Goal: Transaction & Acquisition: Purchase product/service

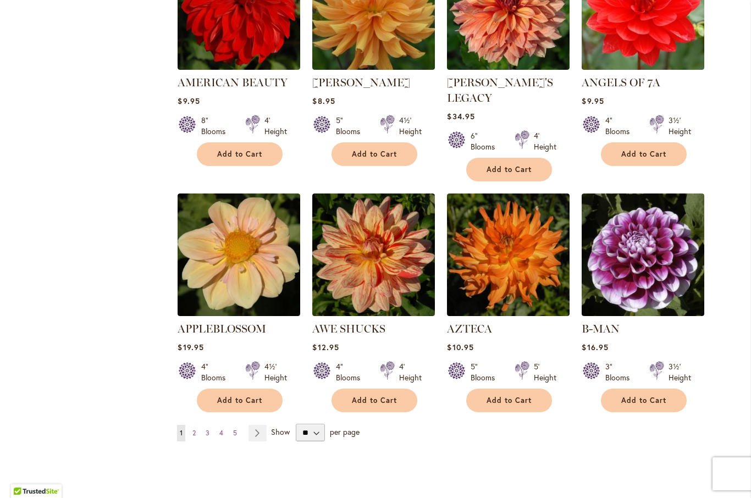
scroll to position [767, 0]
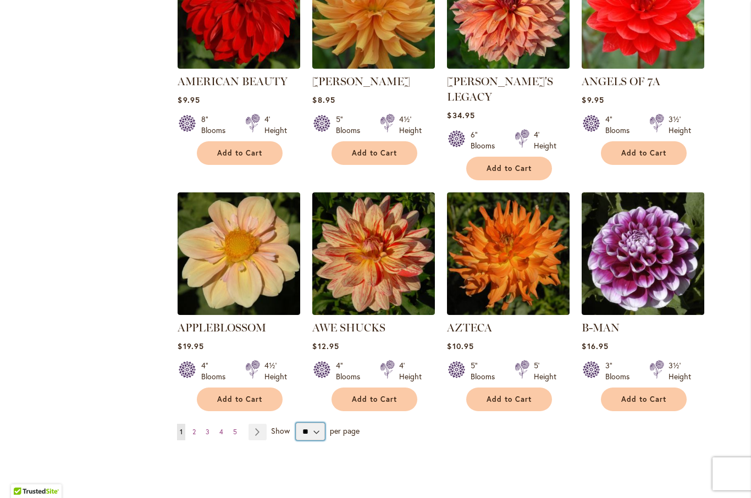
click at [322, 423] on select "** ** ** **" at bounding box center [310, 432] width 29 height 18
select select "**"
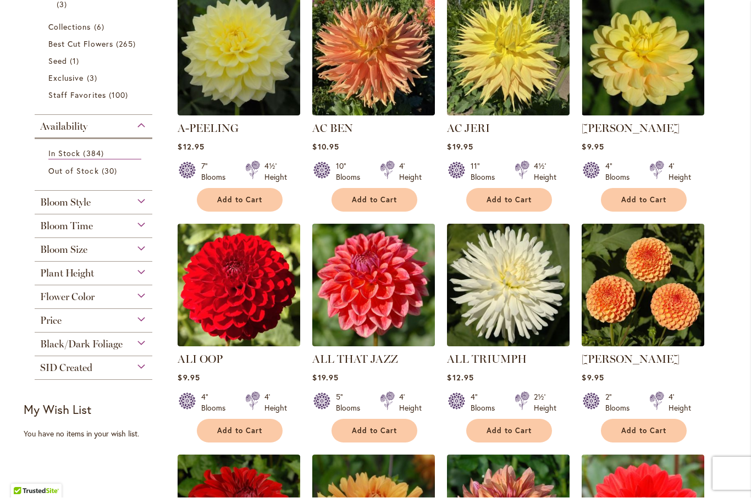
scroll to position [255, 0]
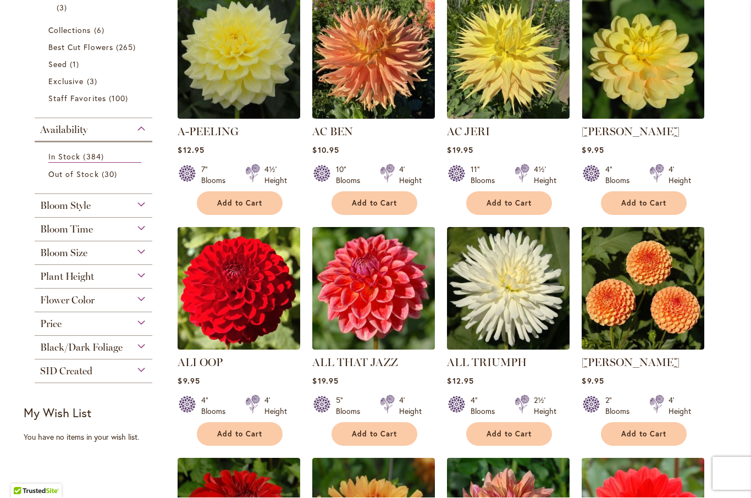
click at [55, 257] on span "Bloom Size" at bounding box center [63, 254] width 47 height 12
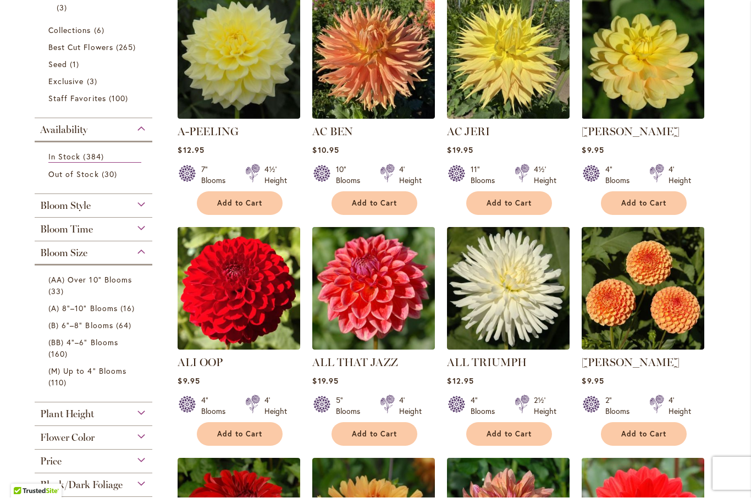
click at [54, 350] on link "(BB) 4"–6" Blooms 160 items" at bounding box center [94, 348] width 93 height 23
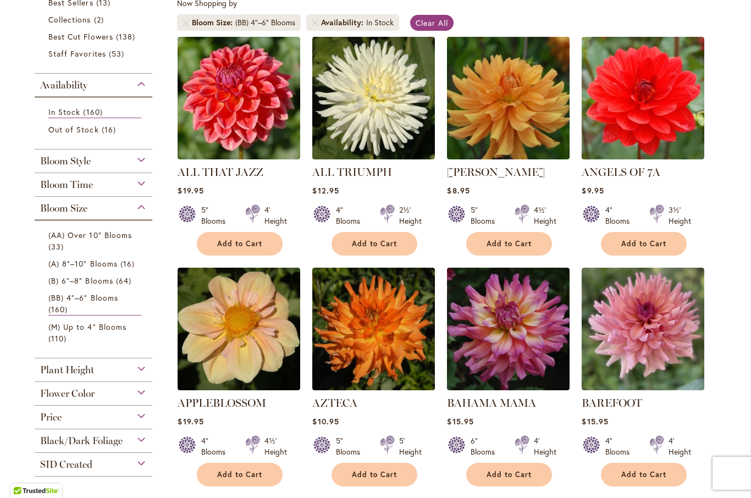
scroll to position [229, 0]
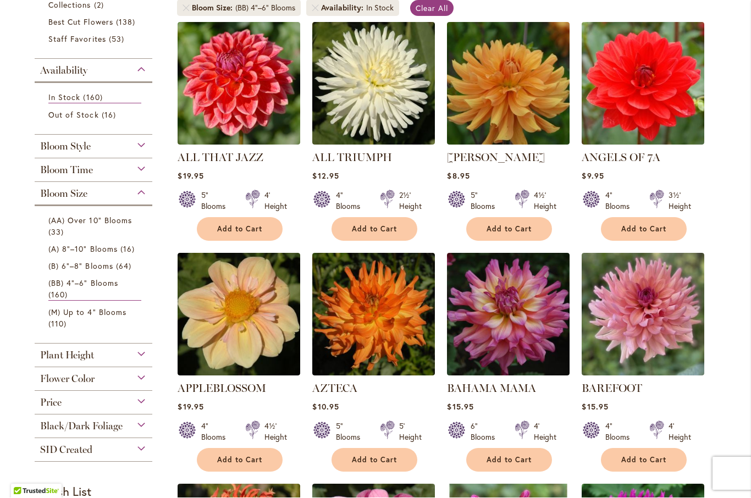
click at [61, 267] on span "(B) 6"–8" Blooms" at bounding box center [80, 266] width 65 height 10
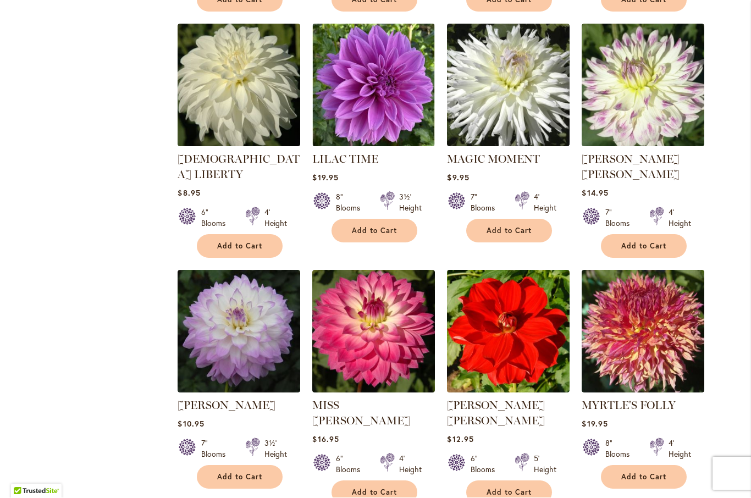
scroll to position [2404, 0]
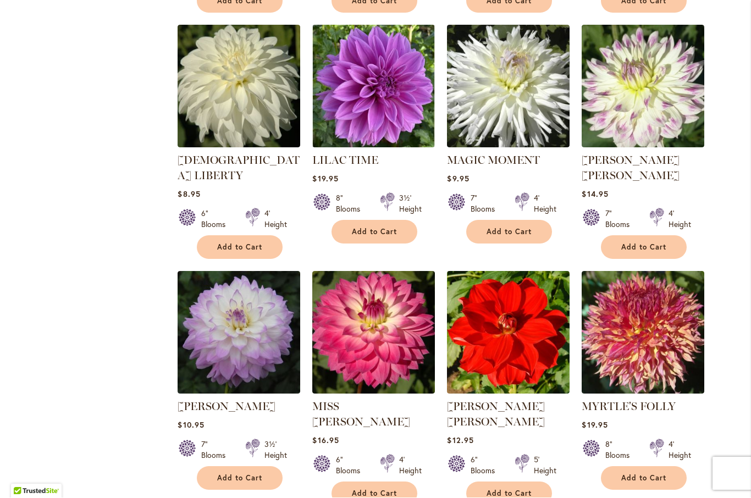
click at [244, 467] on button "Add to Cart" at bounding box center [240, 479] width 86 height 24
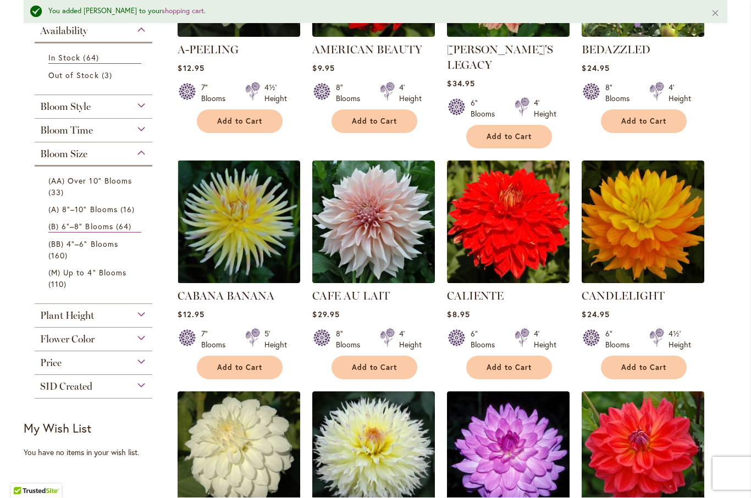
scroll to position [363, 0]
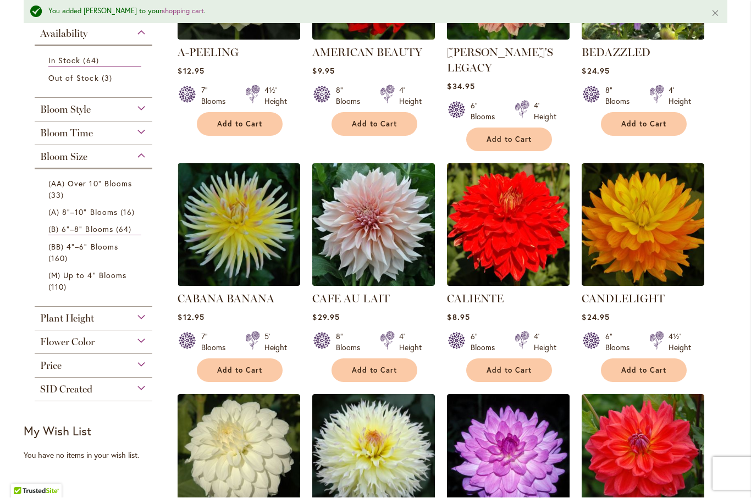
click at [652, 366] on span "Add to Cart" at bounding box center [644, 370] width 45 height 9
click at [56, 236] on link "(B) 6"–8" Blooms 64 items" at bounding box center [94, 230] width 93 height 12
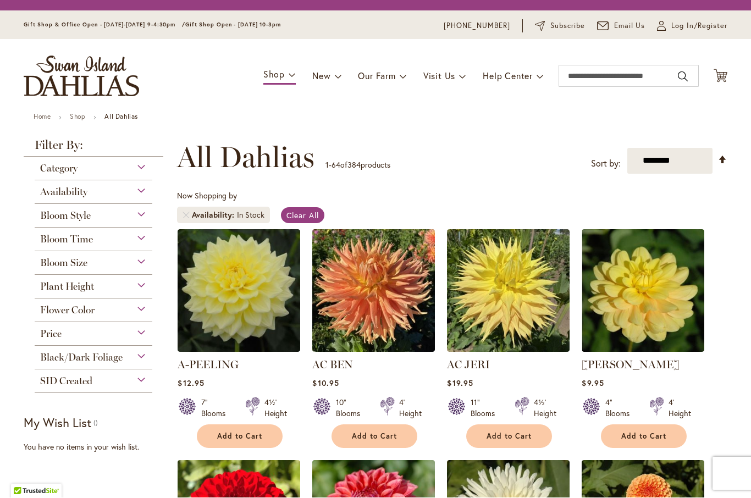
scroll to position [149, 0]
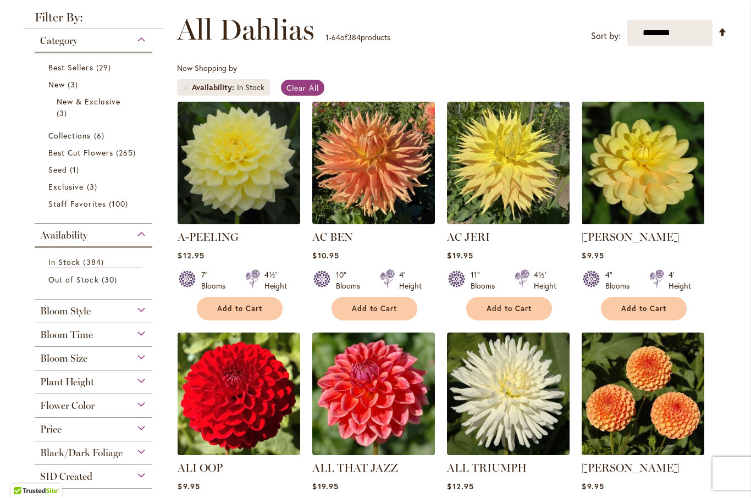
click at [67, 154] on span "Best Cut Flowers" at bounding box center [80, 153] width 65 height 10
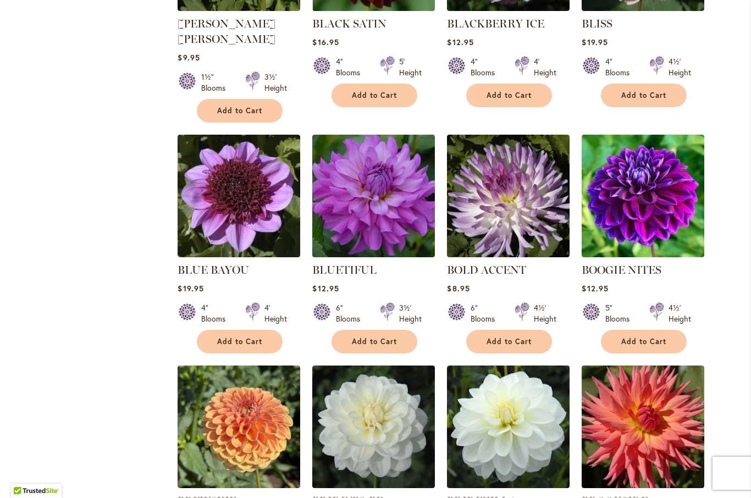
scroll to position [1518, 0]
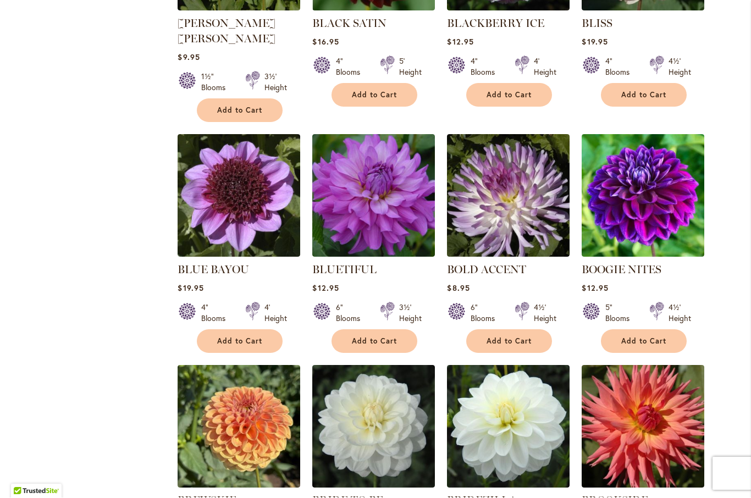
click at [230, 311] on div "BLUE BAYOU Rating: 100% 1 Review $19.95 4" Blooms 4' Height Add to Cart" at bounding box center [239, 305] width 123 height 86
click at [245, 337] on span "Add to Cart" at bounding box center [239, 341] width 45 height 9
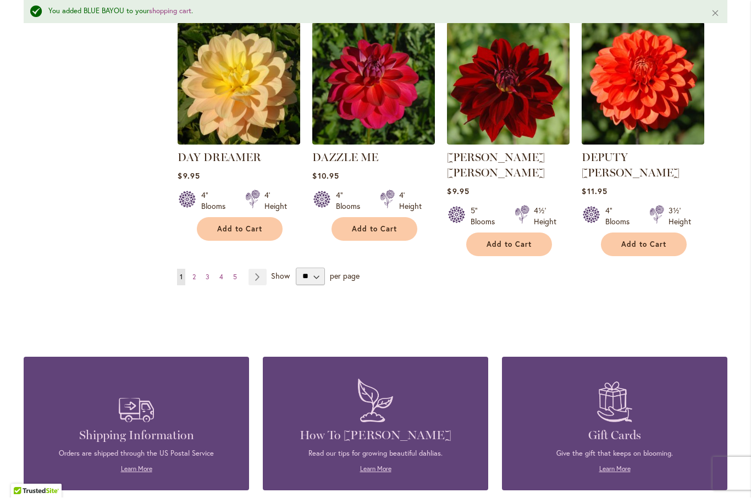
scroll to position [3793, 0]
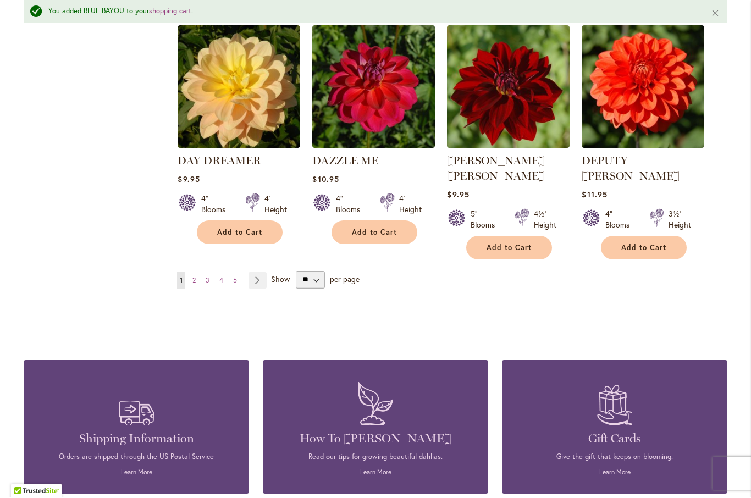
click at [257, 273] on link "Page Next" at bounding box center [258, 281] width 18 height 17
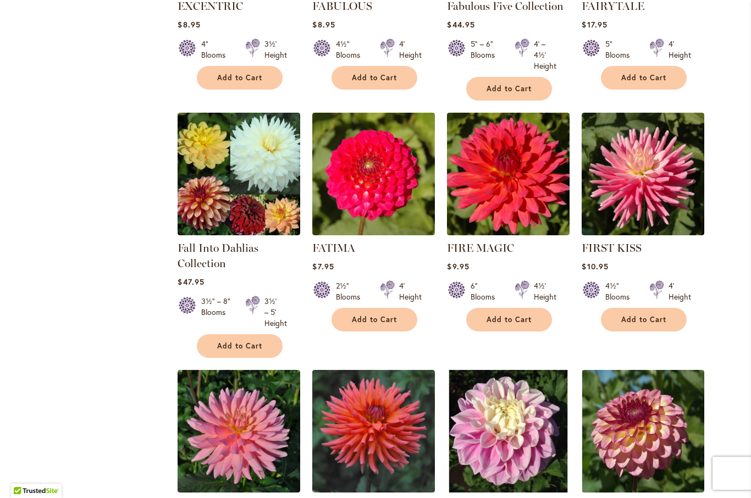
scroll to position [843, 0]
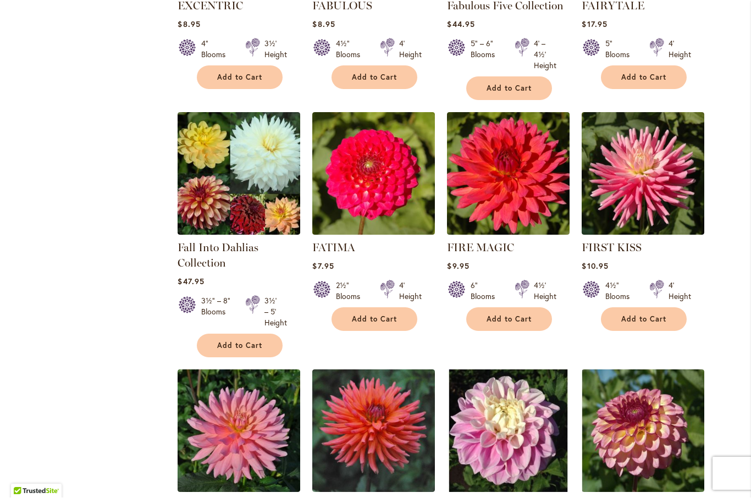
click at [665, 322] on span "Add to Cart" at bounding box center [644, 319] width 45 height 9
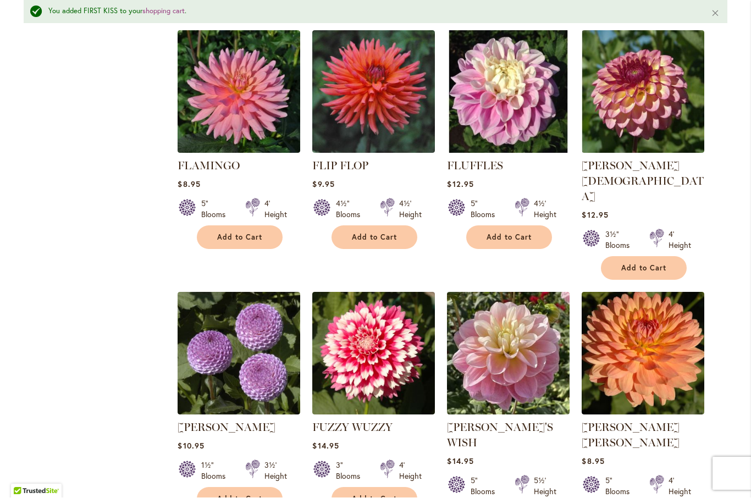
scroll to position [1219, 0]
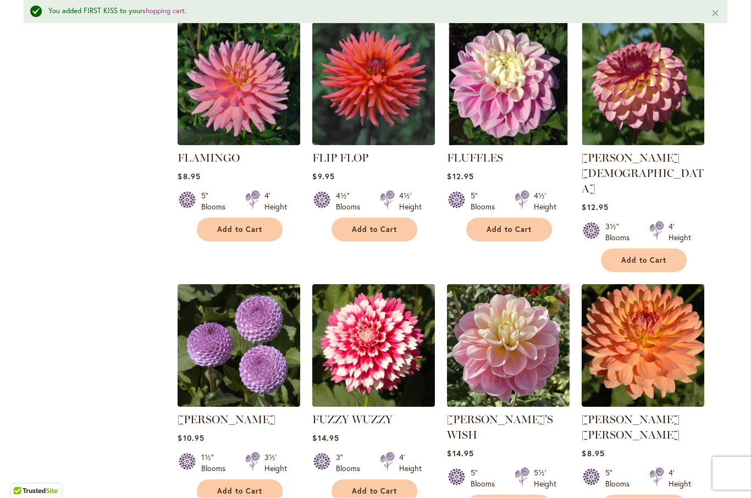
click at [521, 498] on span "Add to Cart" at bounding box center [509, 507] width 45 height 9
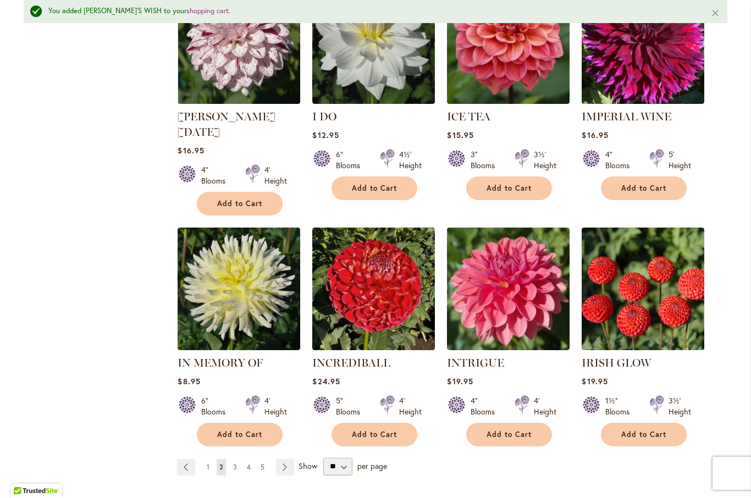
scroll to position [3697, 0]
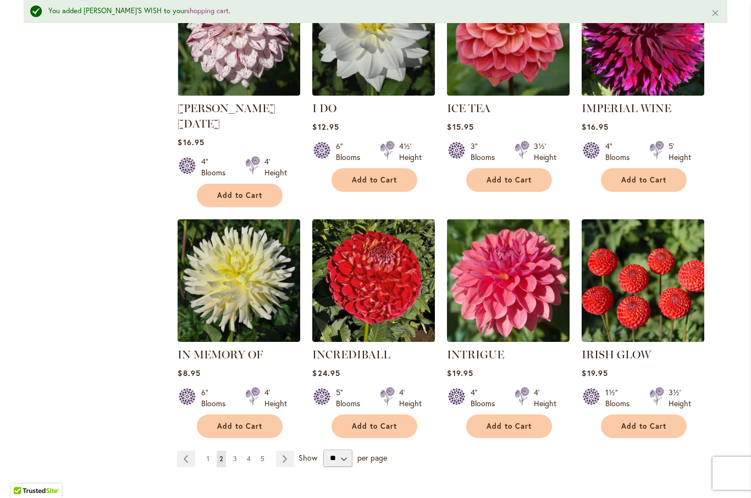
click at [286, 452] on link "Page Next" at bounding box center [285, 460] width 18 height 17
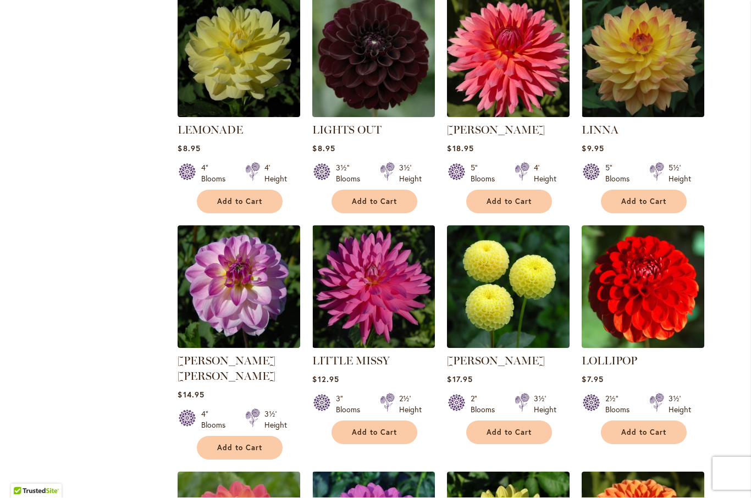
scroll to position [1463, 0]
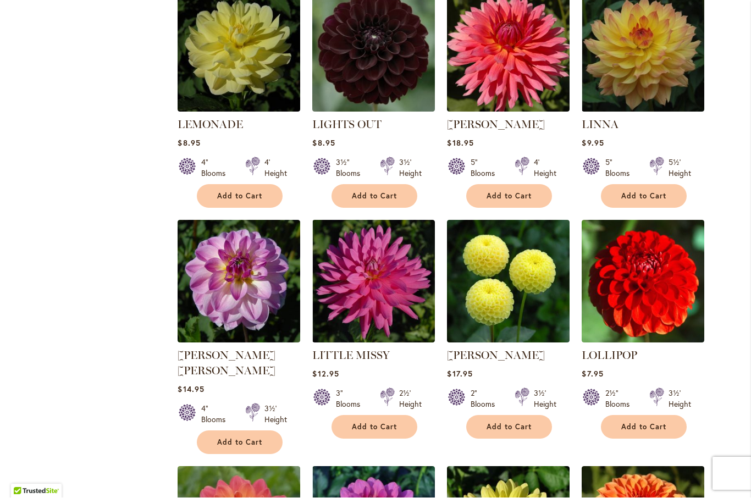
click at [238, 438] on span "Add to Cart" at bounding box center [239, 442] width 45 height 9
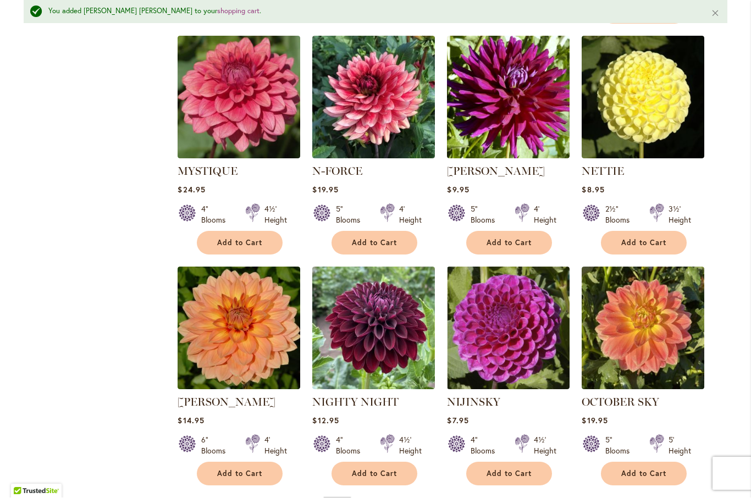
scroll to position [3619, 0]
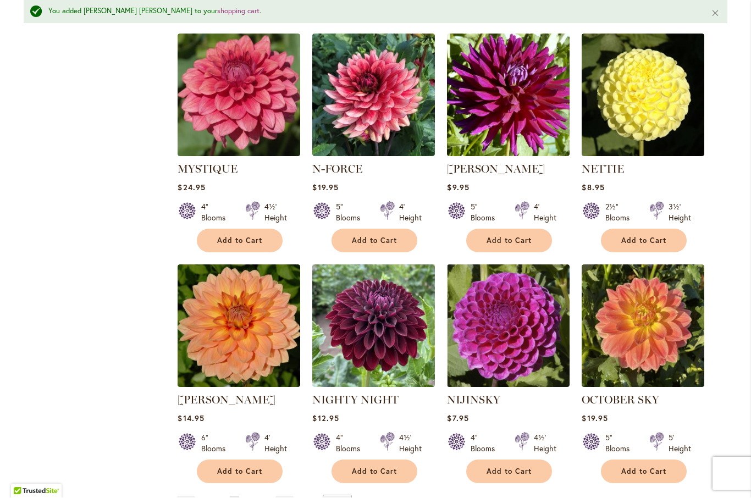
click at [288, 497] on link "Page Next" at bounding box center [285, 505] width 18 height 17
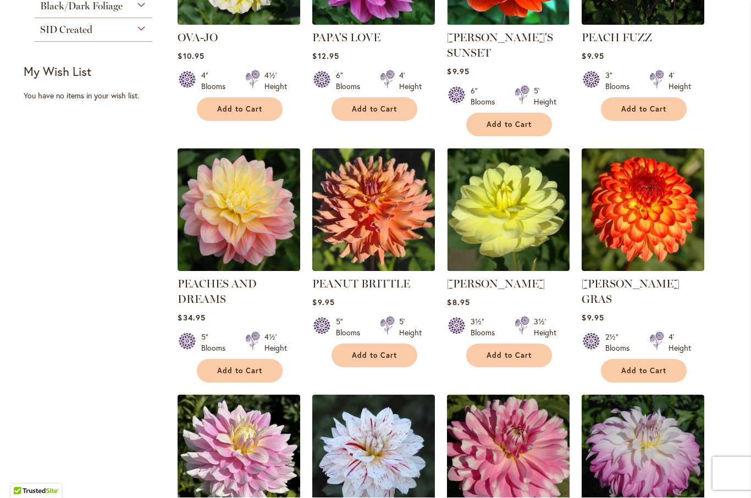
scroll to position [582, 0]
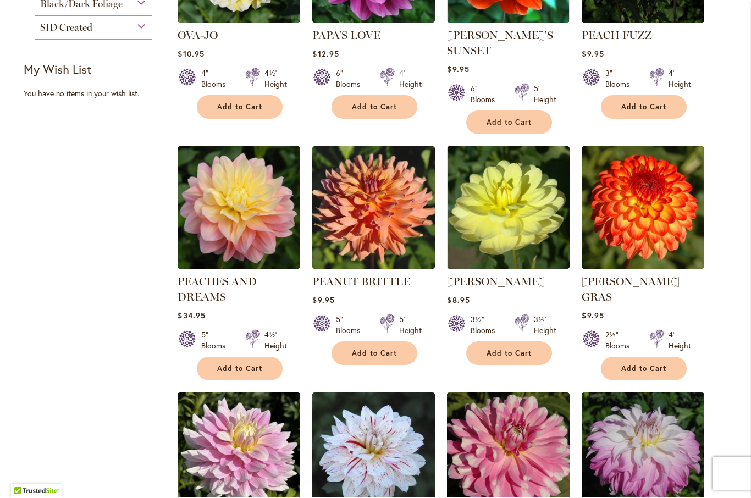
click at [243, 366] on span "Add to Cart" at bounding box center [239, 369] width 45 height 9
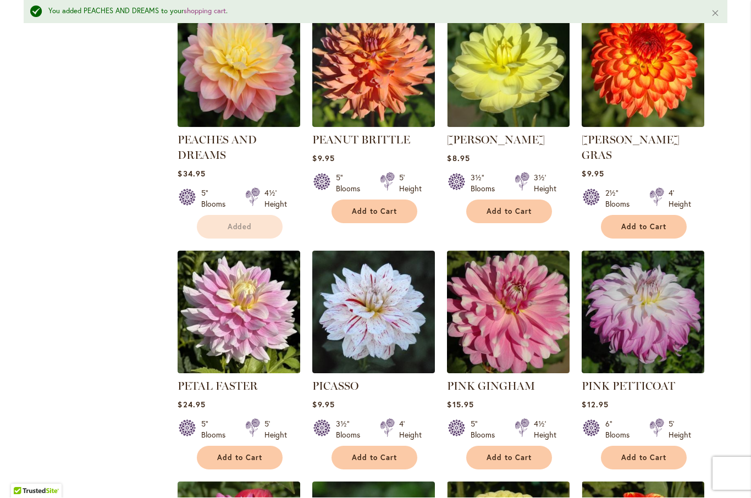
scroll to position [764, 0]
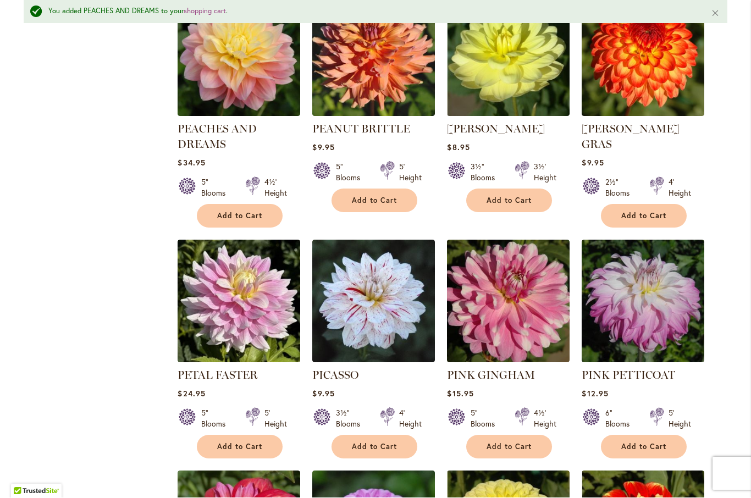
click at [503, 457] on button "Add to Cart" at bounding box center [509, 448] width 86 height 24
click at [511, 450] on form "Adding..." at bounding box center [509, 448] width 86 height 24
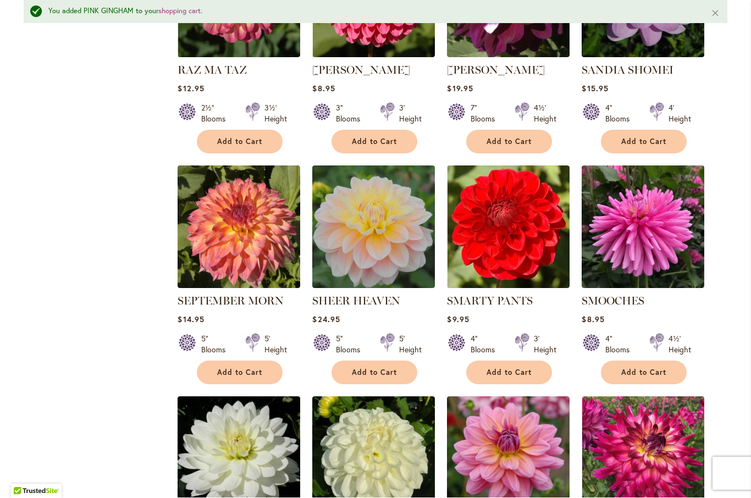
scroll to position [1778, 0]
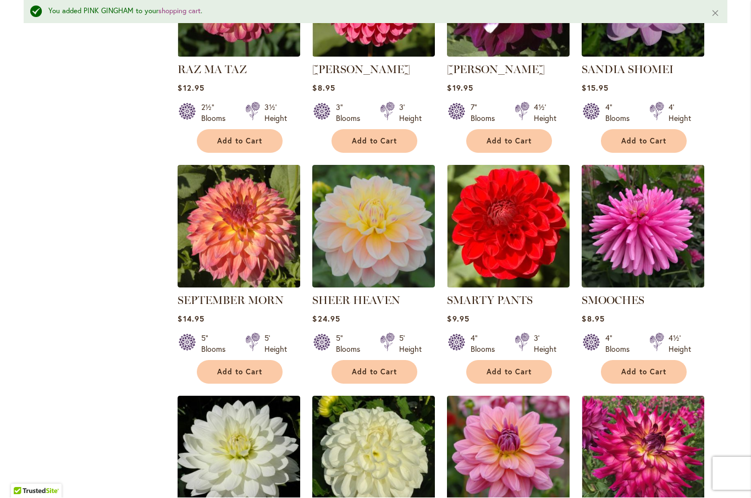
click at [382, 371] on span "Add to Cart" at bounding box center [374, 372] width 45 height 9
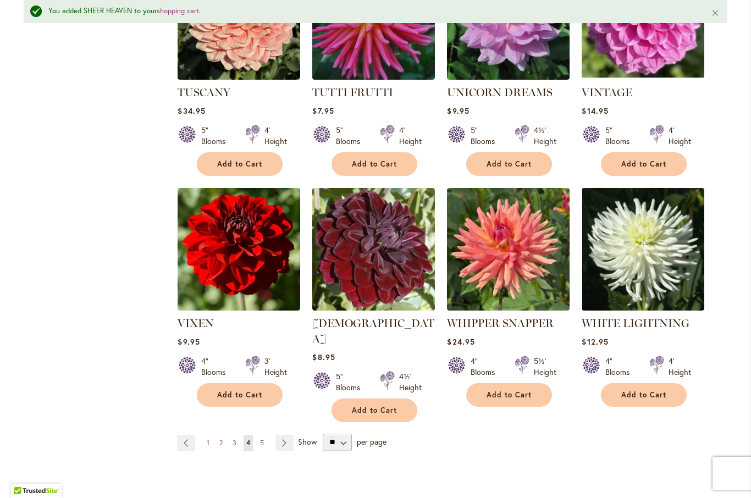
scroll to position [3619, 0]
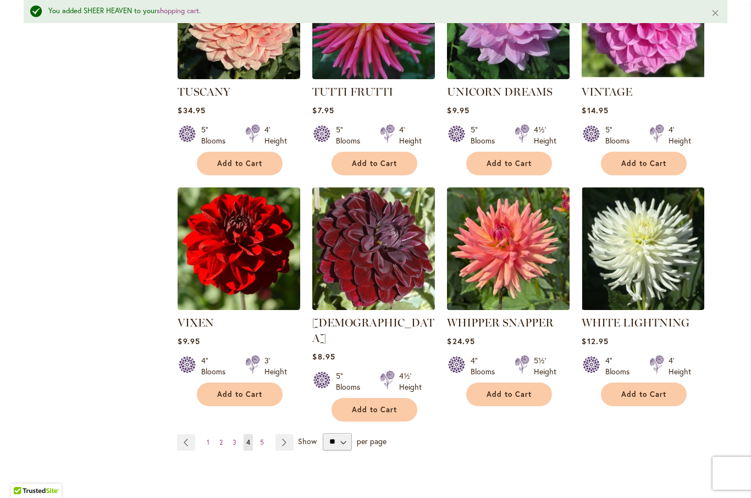
click at [658, 394] on span "Add to Cart" at bounding box center [644, 395] width 45 height 9
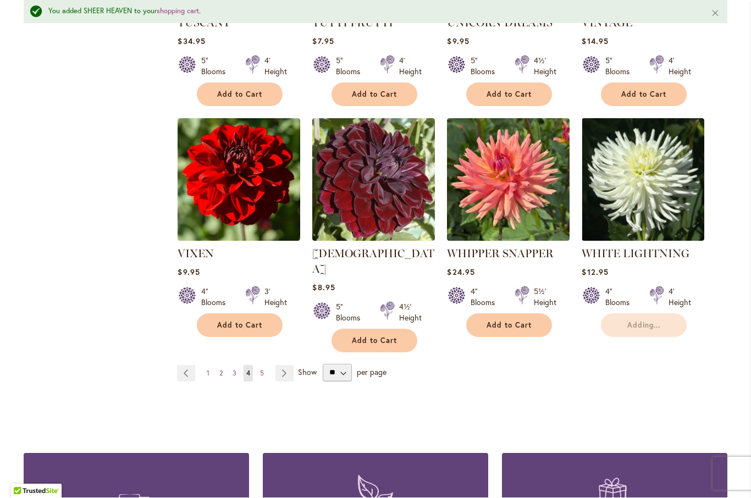
scroll to position [3695, 0]
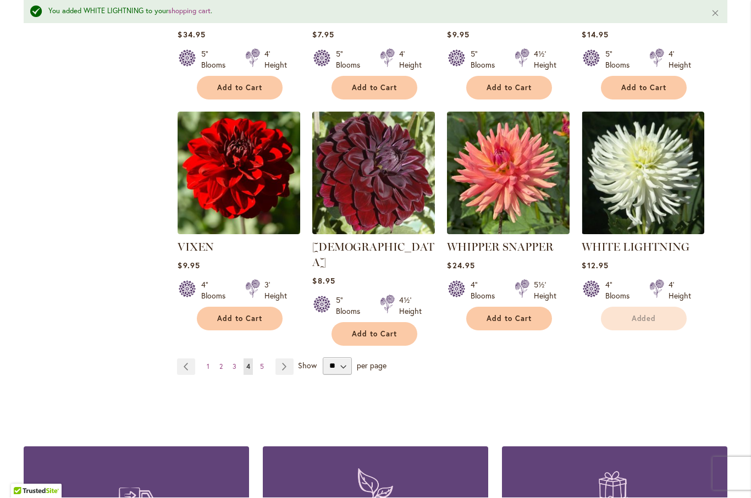
click at [283, 359] on link "Page Next" at bounding box center [285, 367] width 18 height 17
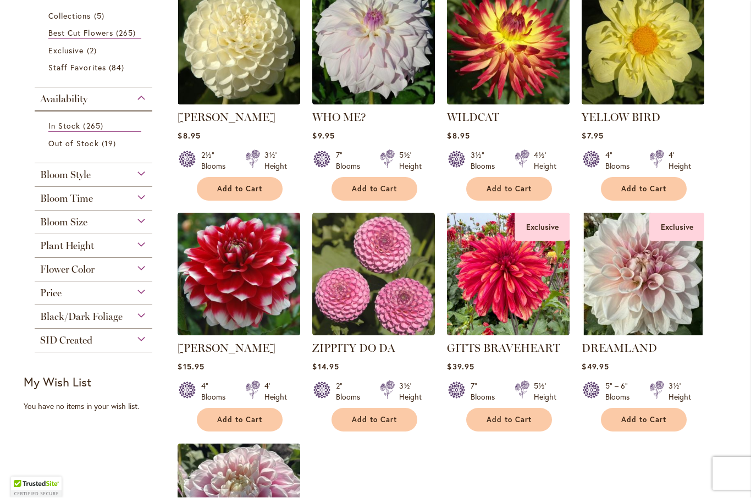
scroll to position [270, 0]
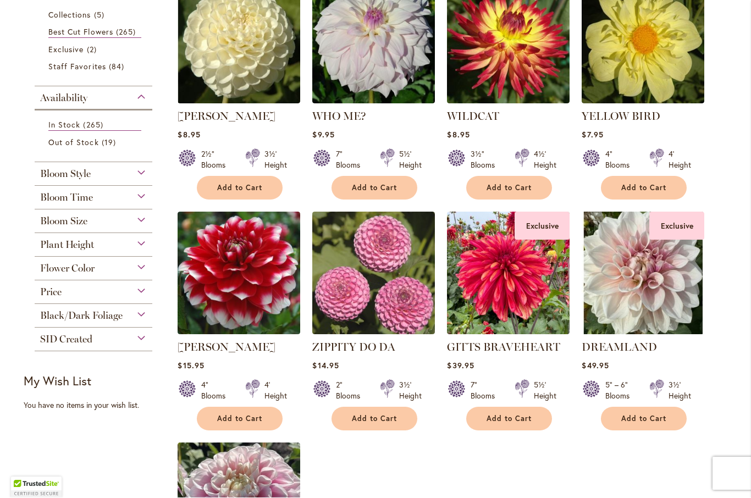
click at [669, 413] on button "Add to Cart" at bounding box center [644, 420] width 86 height 24
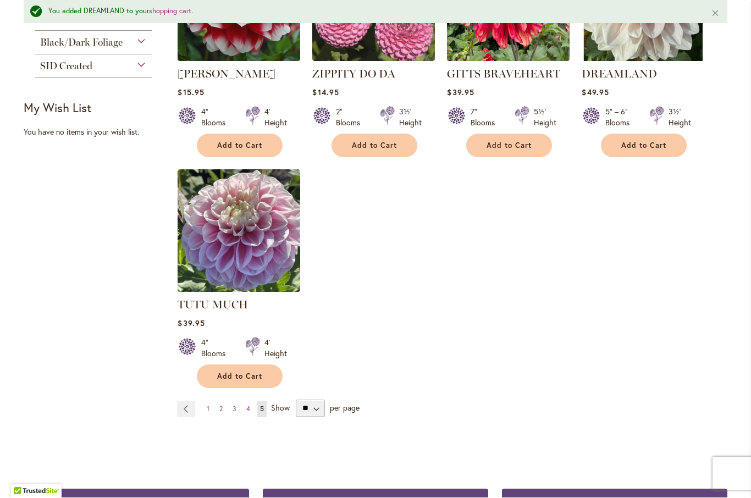
scroll to position [574, 0]
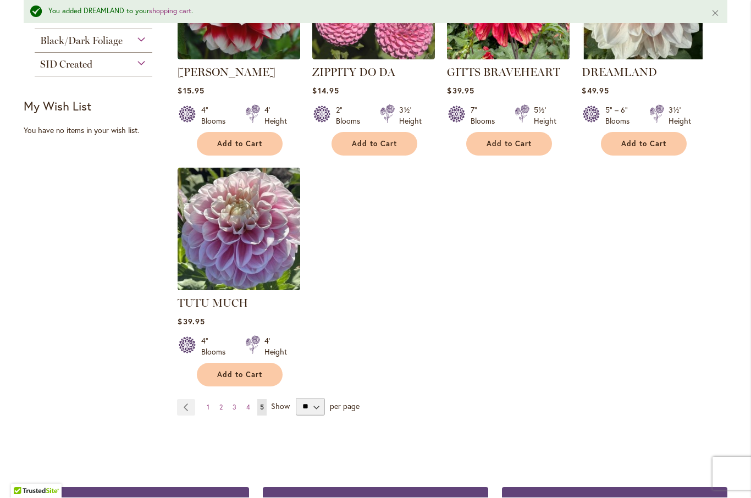
click at [240, 373] on span "Add to Cart" at bounding box center [239, 375] width 45 height 9
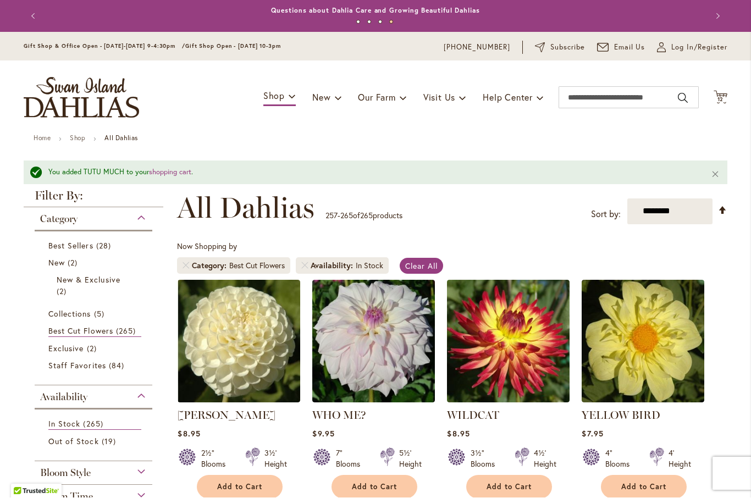
scroll to position [0, 0]
